Goal: Task Accomplishment & Management: Manage account settings

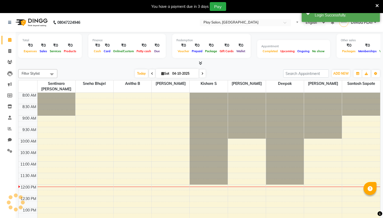
scroll to position [92, 0]
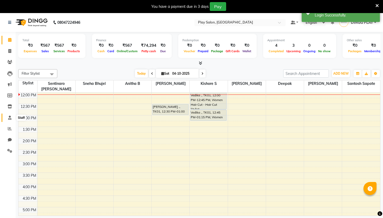
click at [10, 115] on span at bounding box center [9, 118] width 9 height 6
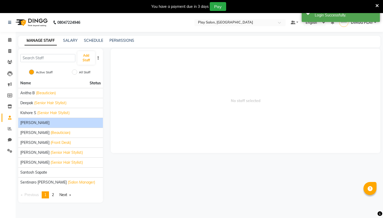
click at [35, 124] on span "[PERSON_NAME]" at bounding box center [34, 122] width 29 height 5
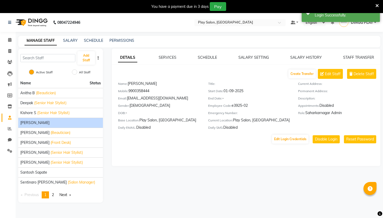
click at [376, 5] on icon at bounding box center [377, 5] width 3 height 5
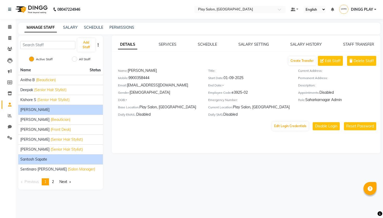
click at [43, 157] on span "Santosh Sapate" at bounding box center [33, 158] width 27 height 5
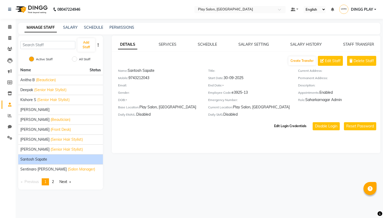
click at [280, 127] on button "Edit Login Credentials" at bounding box center [290, 125] width 36 height 9
select select "6047"
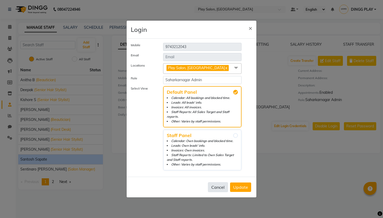
click at [223, 187] on button "Cancel" at bounding box center [218, 187] width 20 height 10
